Goal: Find specific page/section: Find specific page/section

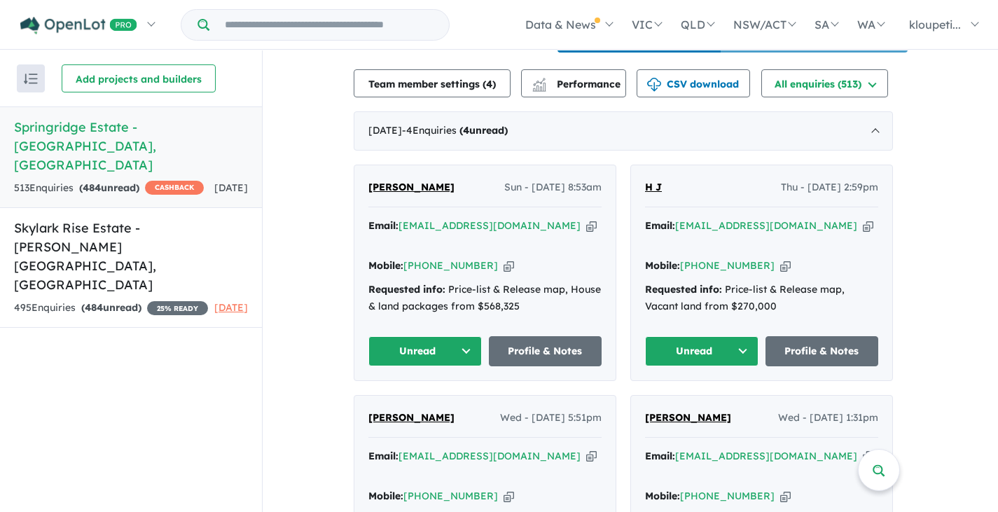
scroll to position [490, 0]
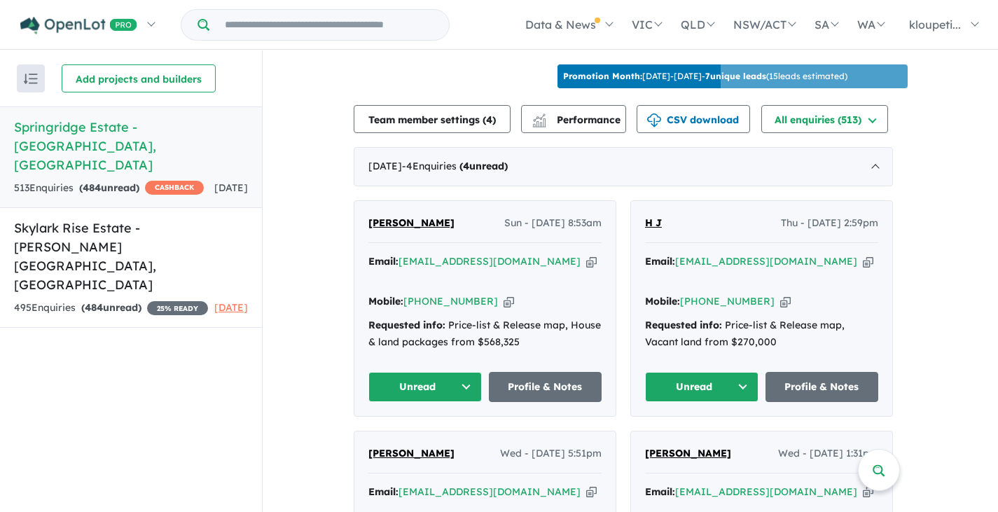
click at [405, 229] on span "Saman Zehra" at bounding box center [411, 222] width 86 height 13
click at [649, 224] on link "H J" at bounding box center [653, 223] width 17 height 17
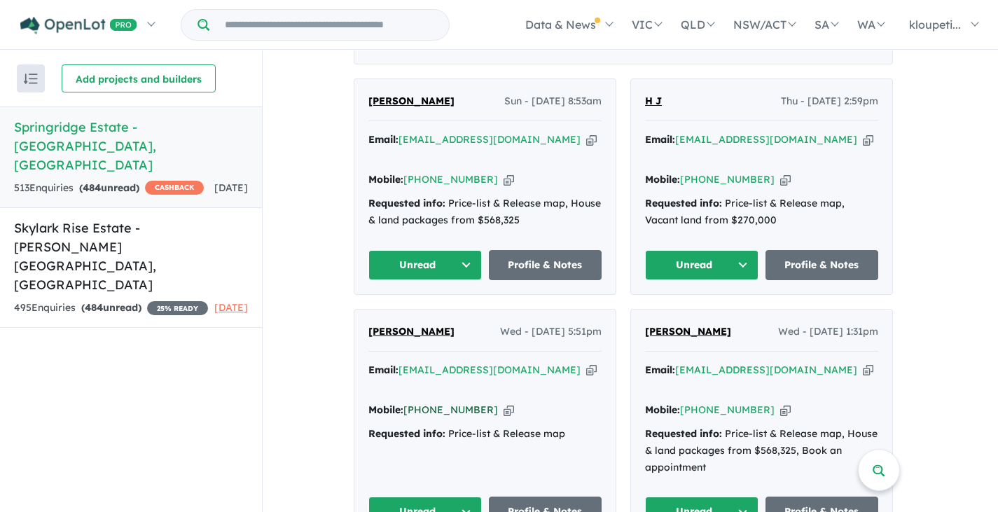
scroll to position [630, 0]
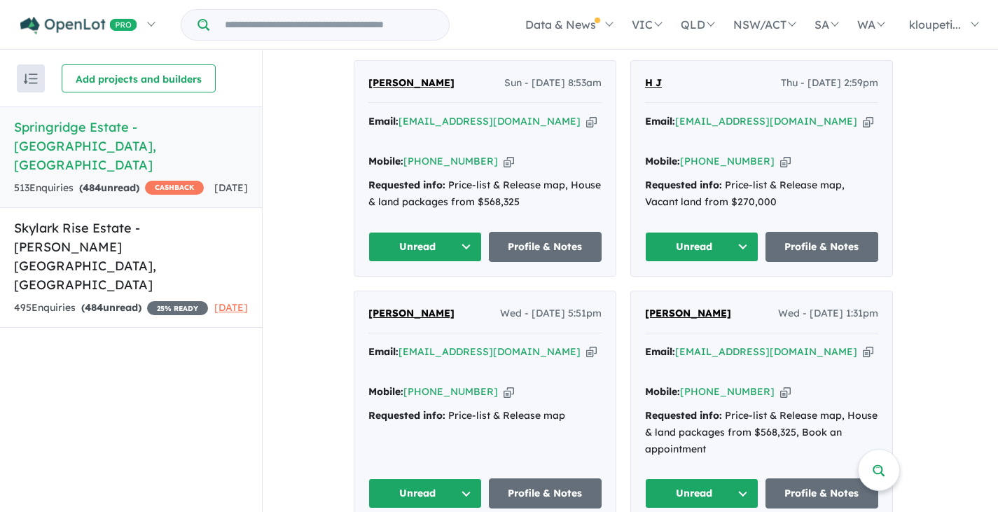
click at [408, 307] on span "Mahuia Ashraf" at bounding box center [411, 313] width 86 height 13
click at [695, 307] on span "[PERSON_NAME]" at bounding box center [688, 313] width 86 height 13
